Goal: Entertainment & Leisure: Consume media (video, audio)

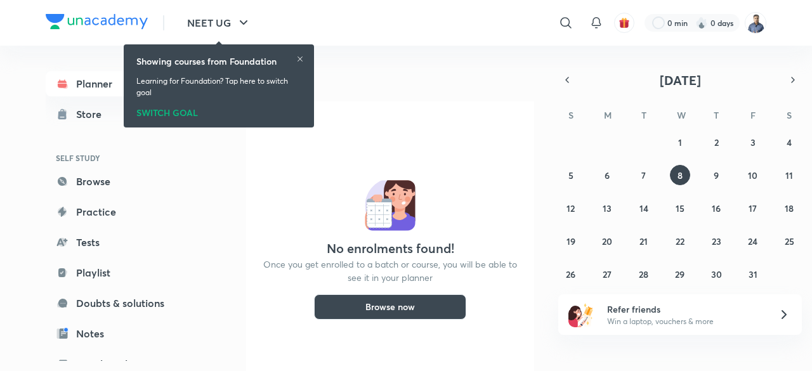
click at [760, 27] on img at bounding box center [756, 23] width 22 height 22
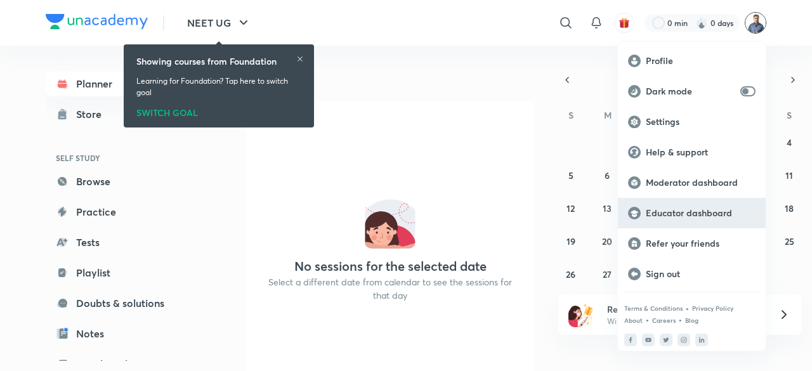
click at [691, 216] on p "Educator dashboard" at bounding box center [701, 212] width 110 height 11
